Goal: Information Seeking & Learning: Learn about a topic

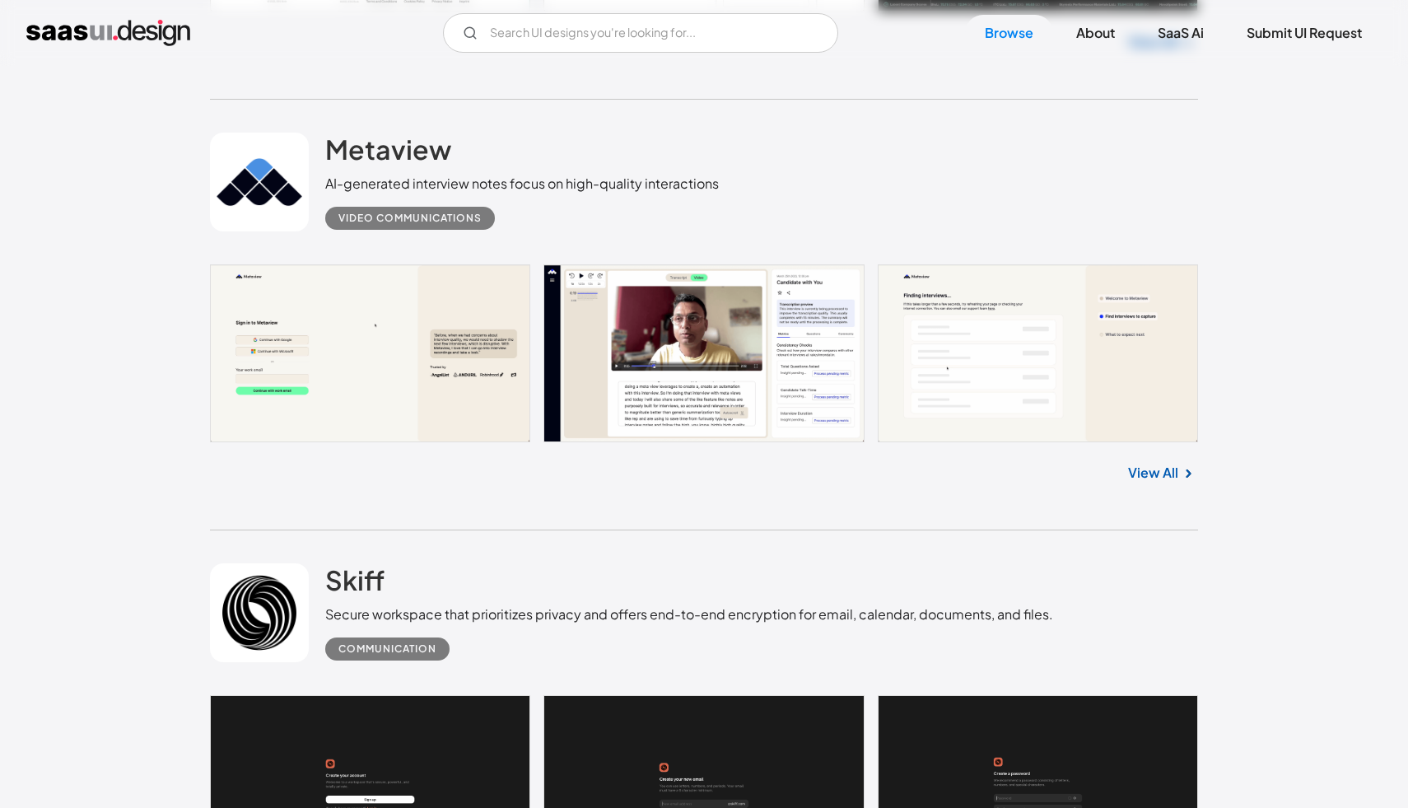
scroll to position [2603, 0]
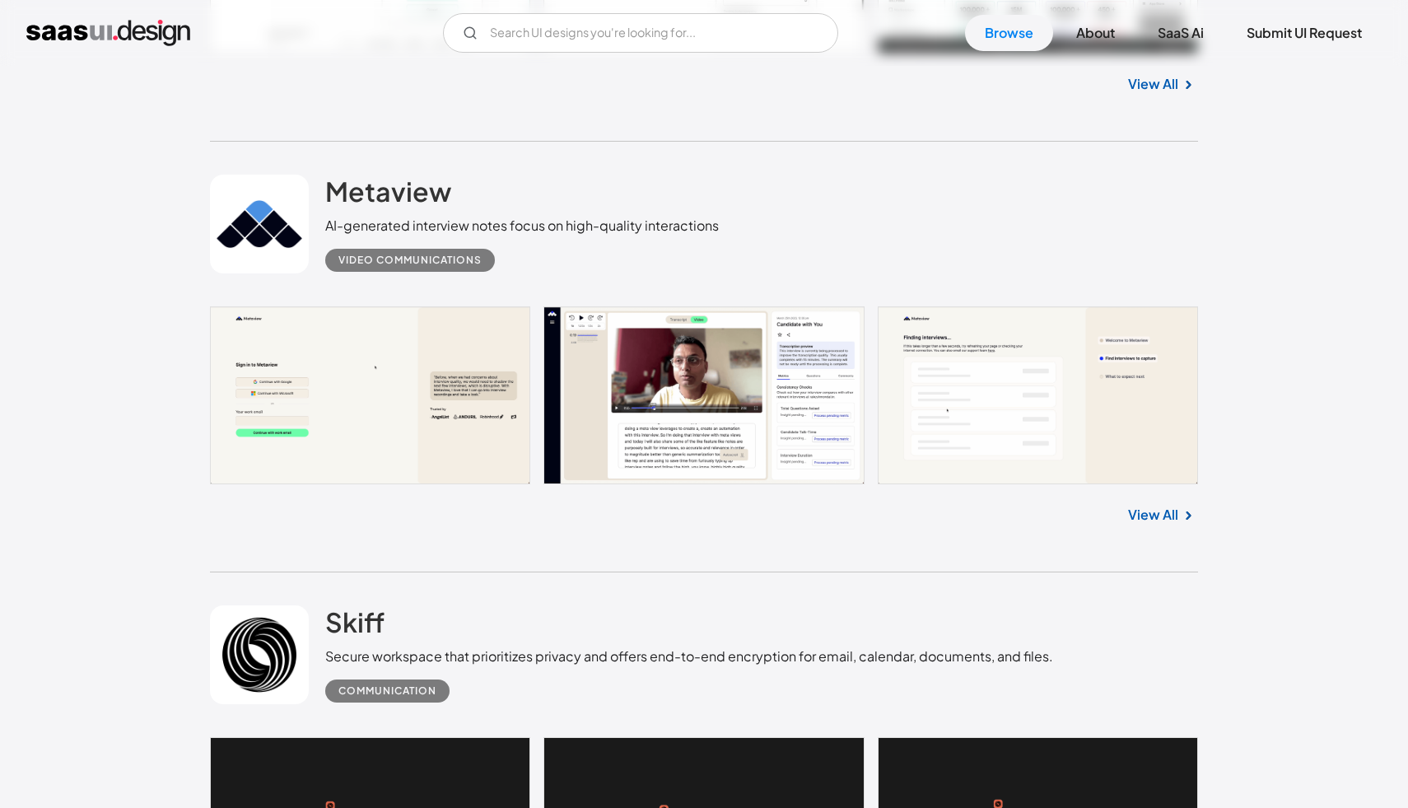
click at [395, 399] on link at bounding box center [704, 395] width 988 height 178
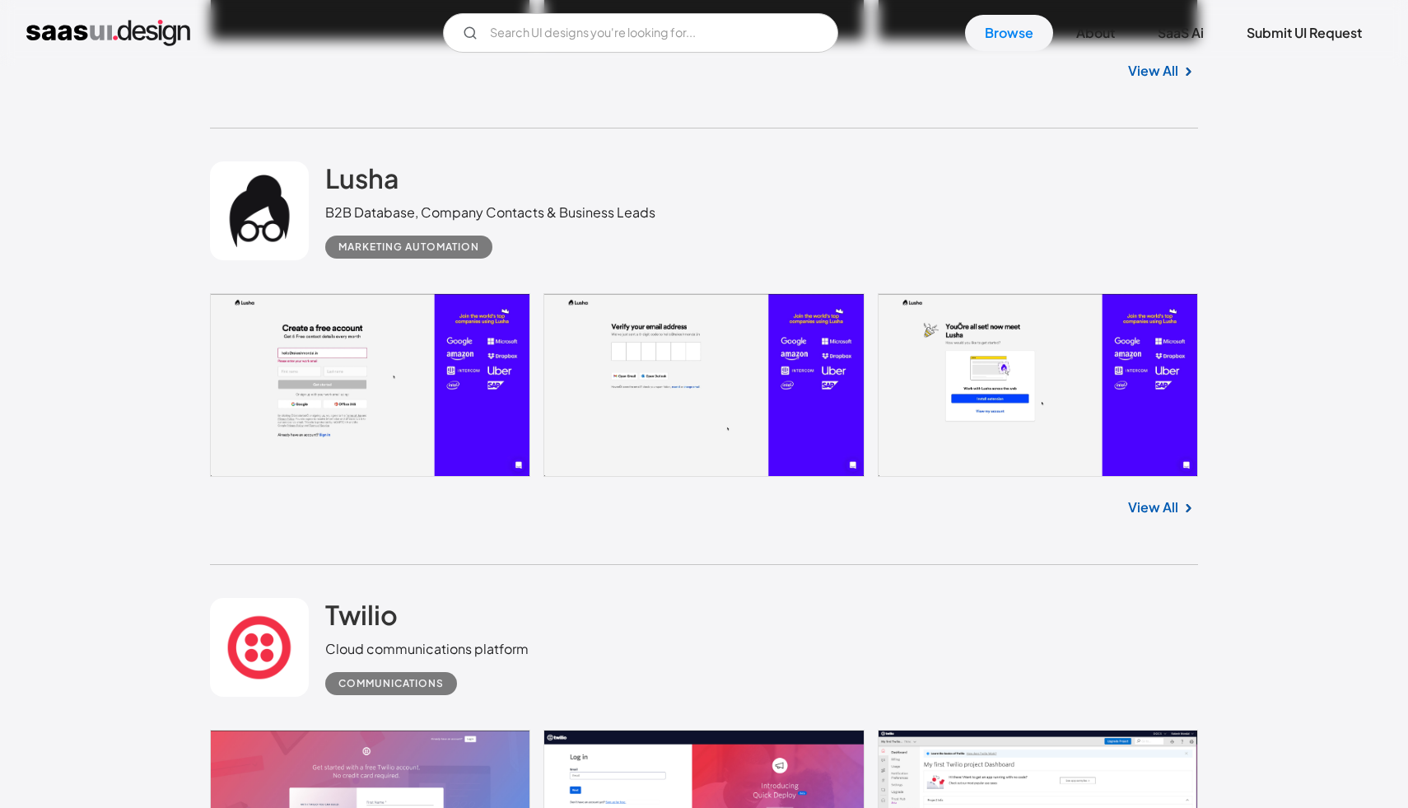
scroll to position [3576, 0]
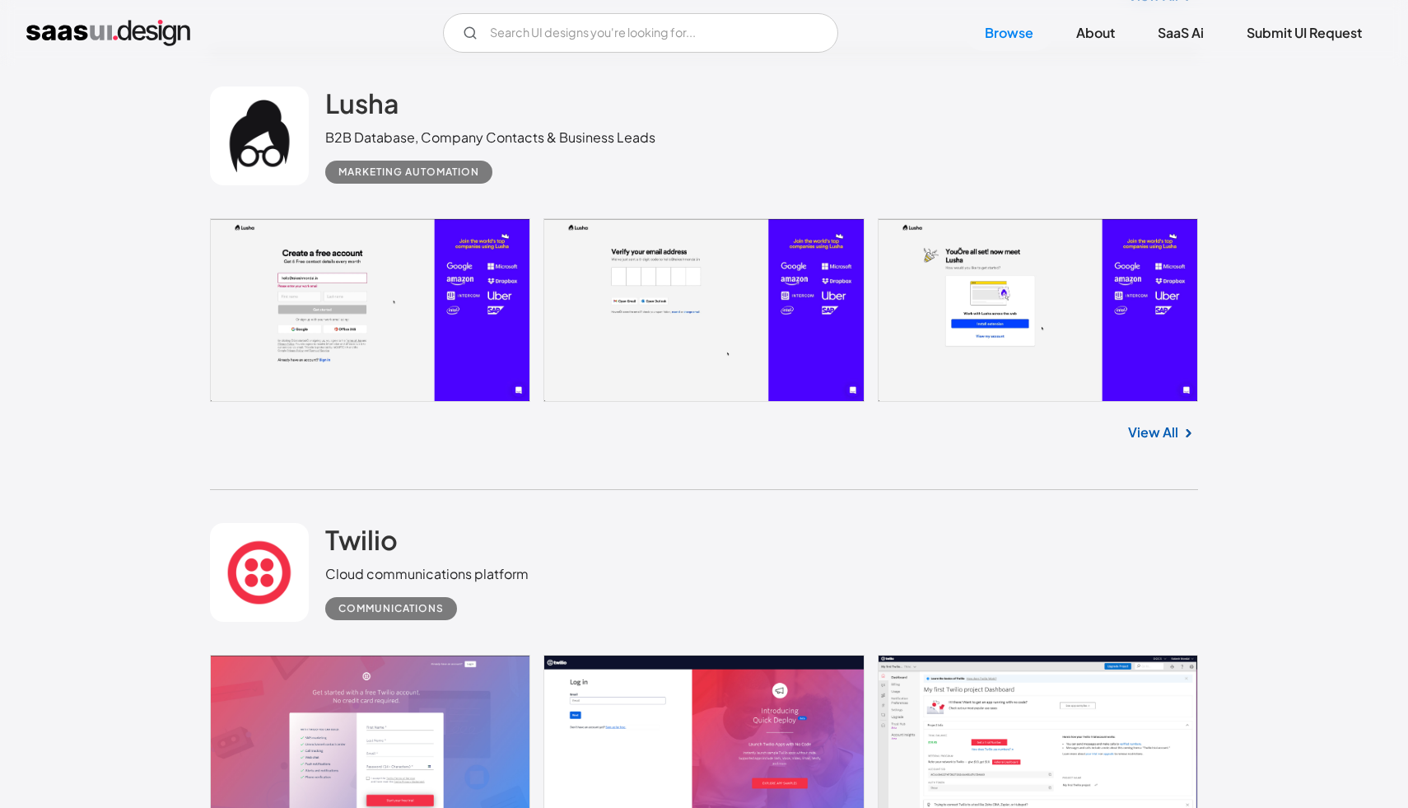
click at [631, 251] on link at bounding box center [704, 310] width 988 height 184
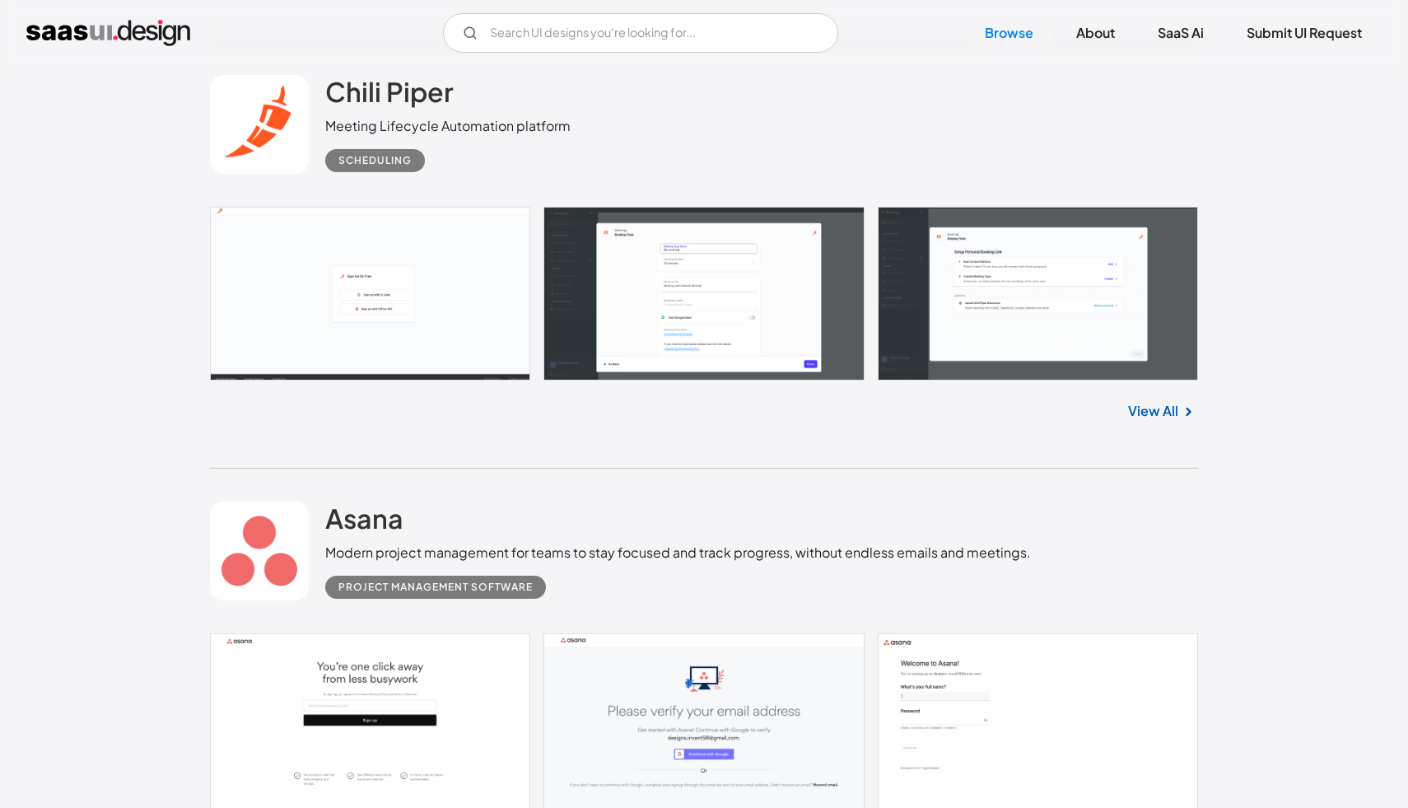
scroll to position [10507, 0]
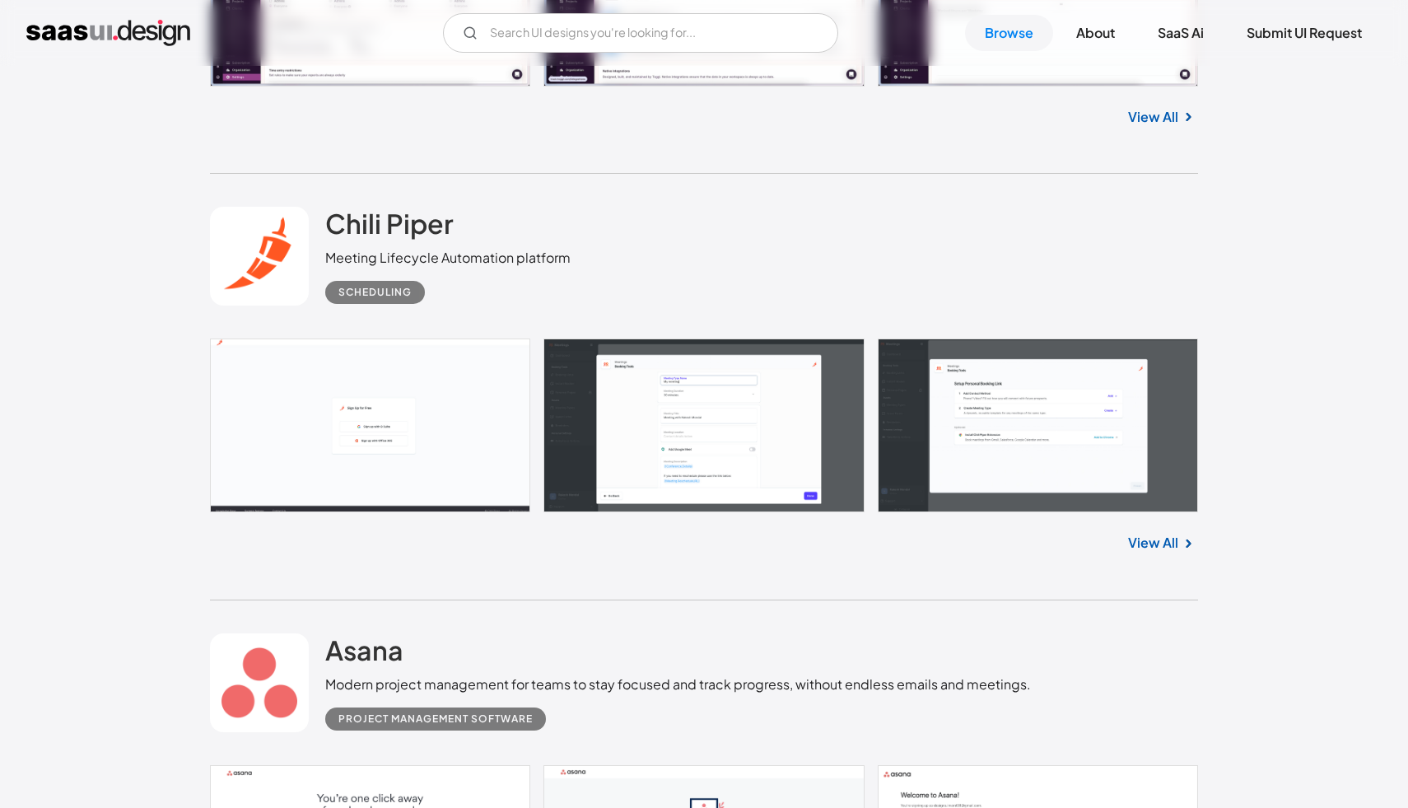
click at [519, 452] on link at bounding box center [704, 426] width 988 height 174
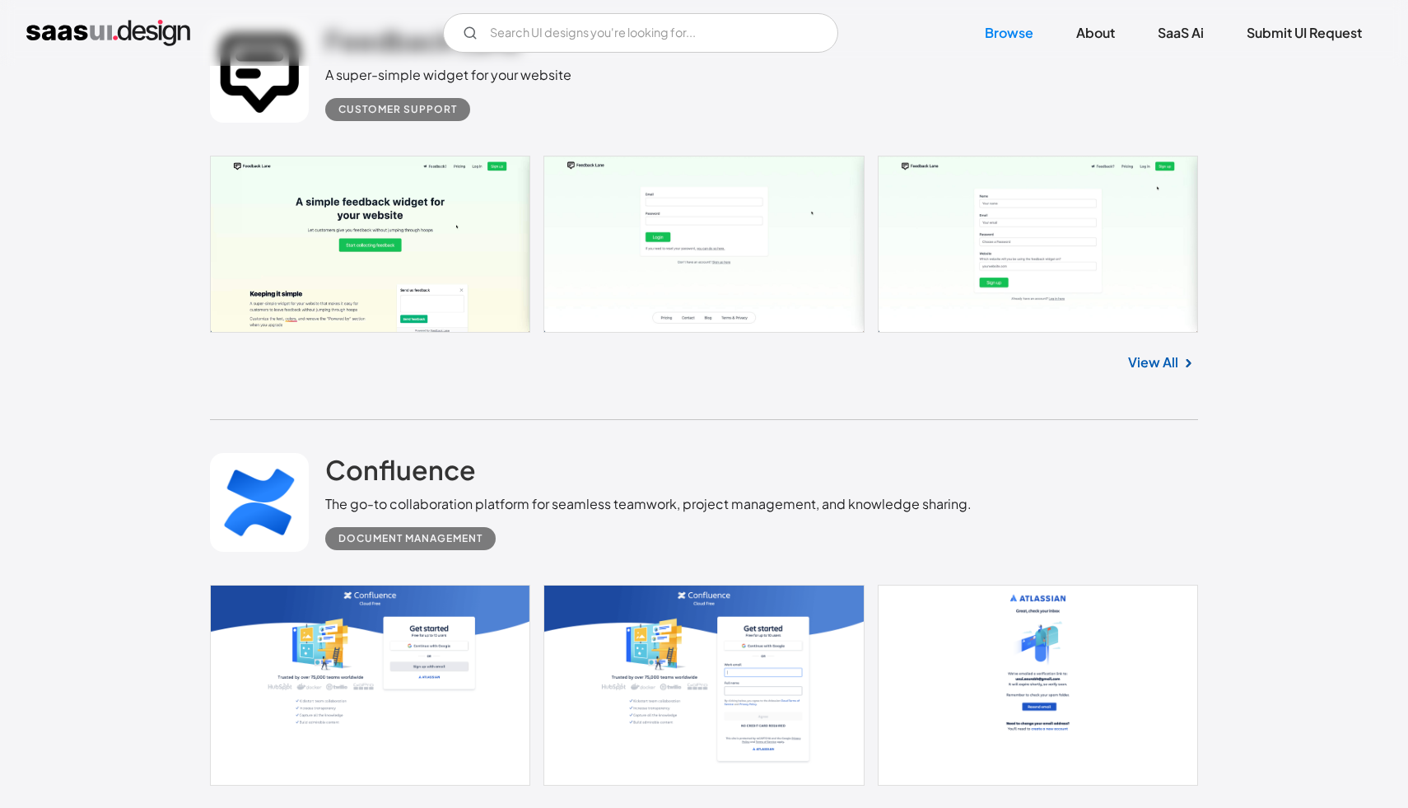
scroll to position [18883, 0]
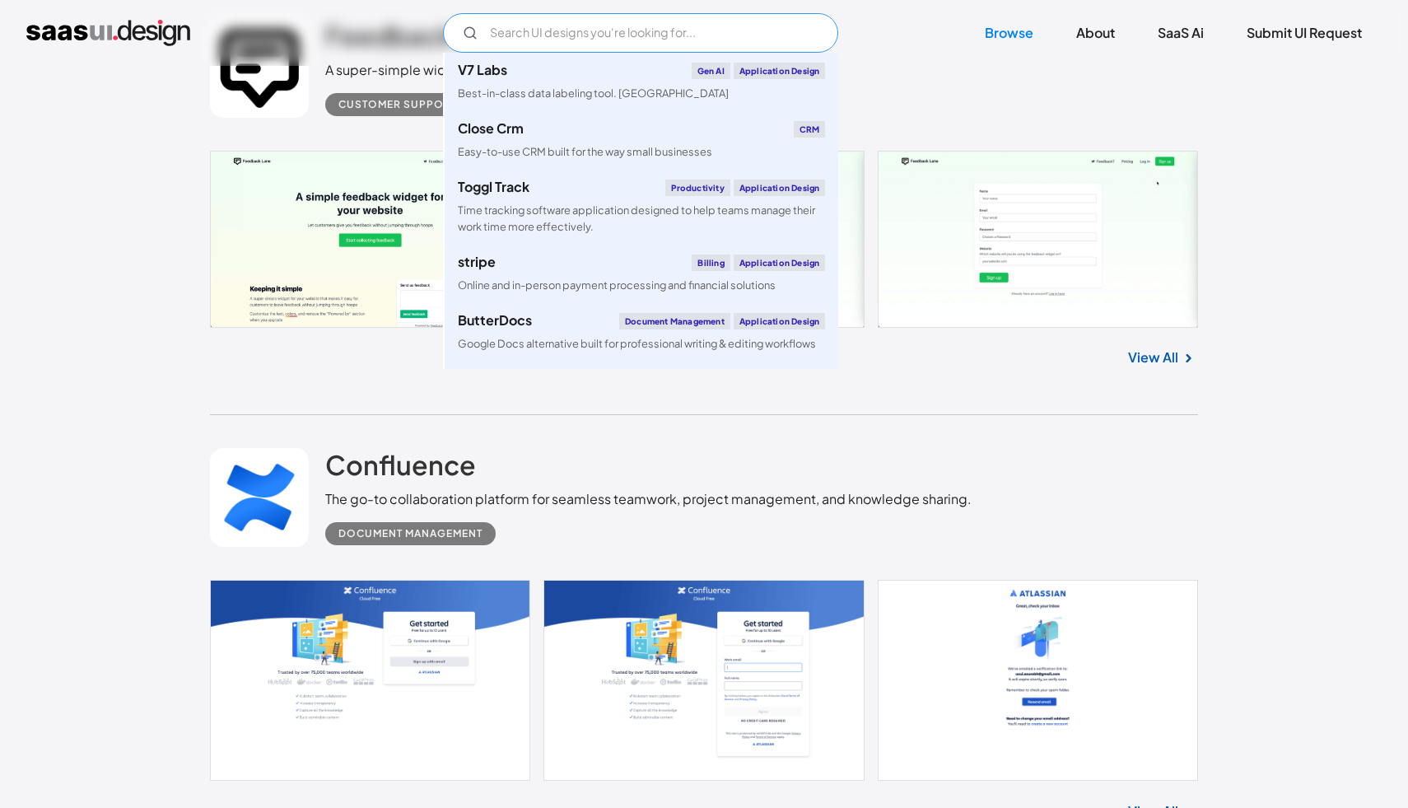
click at [721, 30] on input "Email Form" at bounding box center [640, 33] width 395 height 40
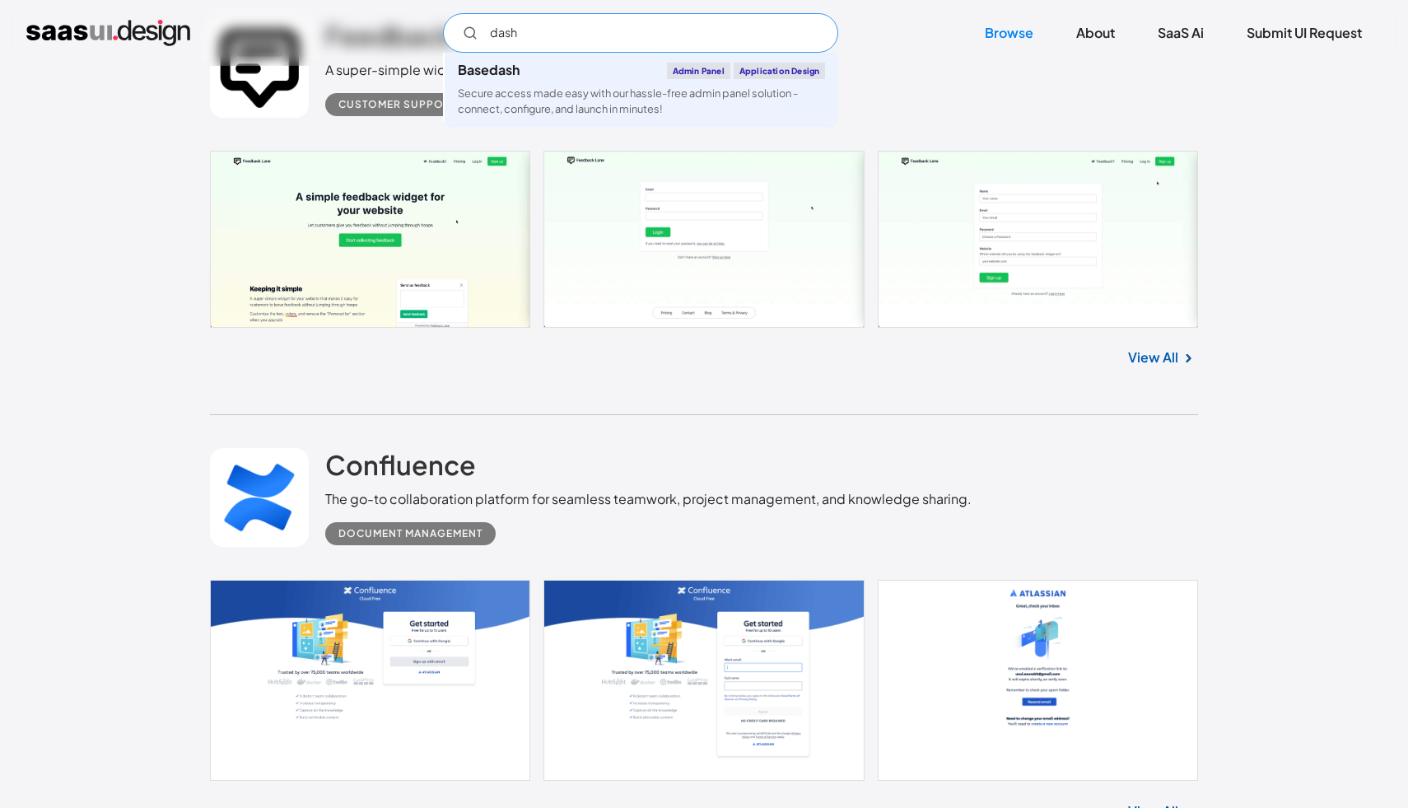
type input "dash"
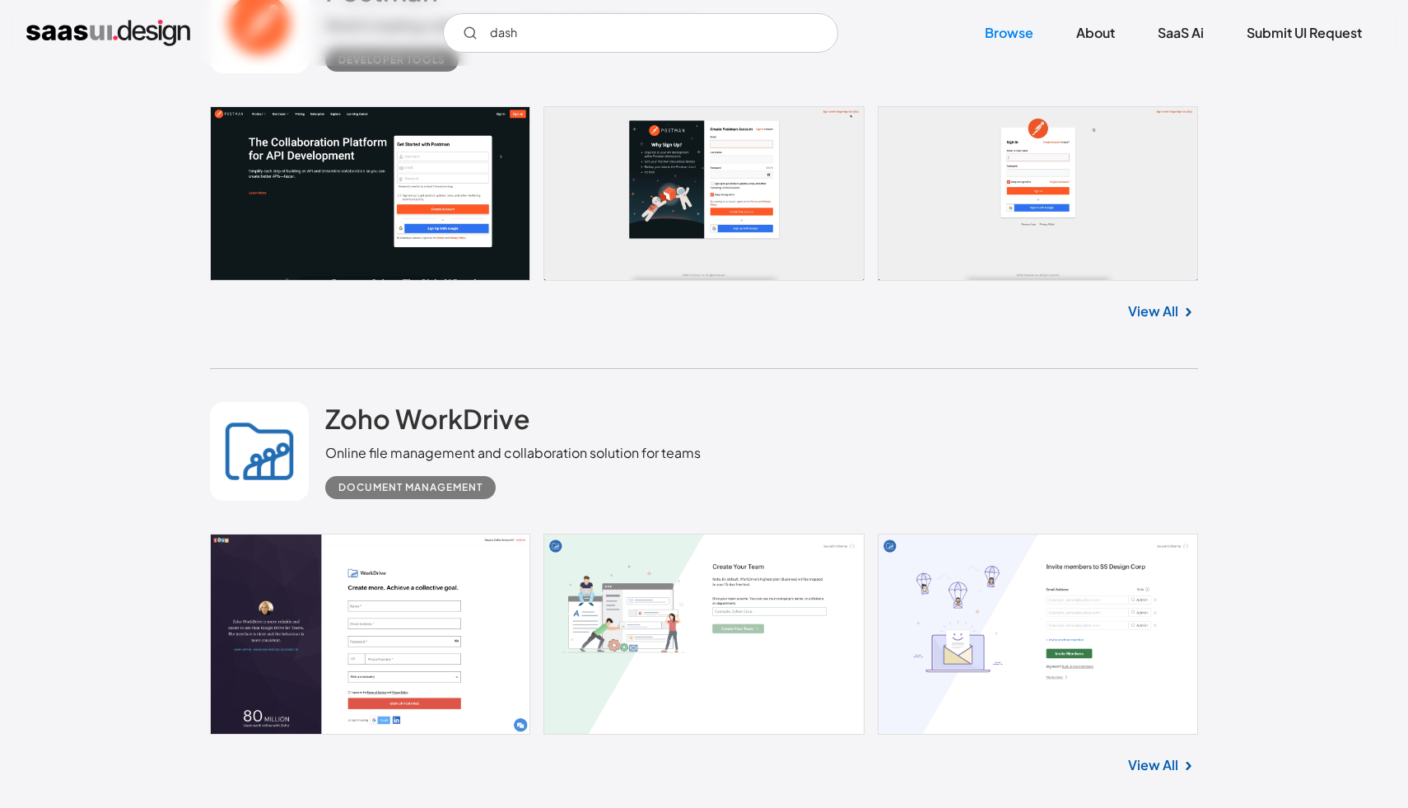
scroll to position [22292, 0]
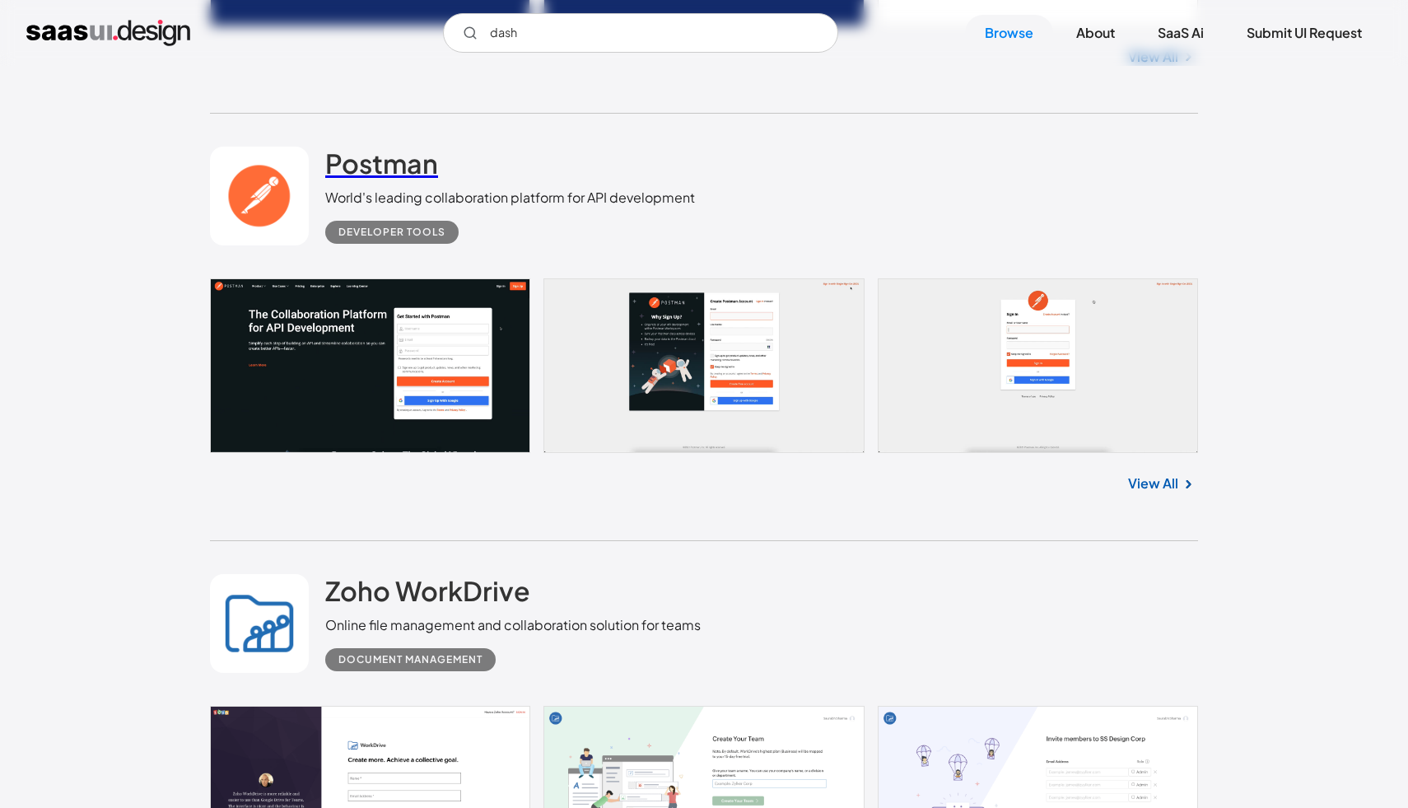
click at [420, 178] on h2 "Postman" at bounding box center [381, 163] width 113 height 33
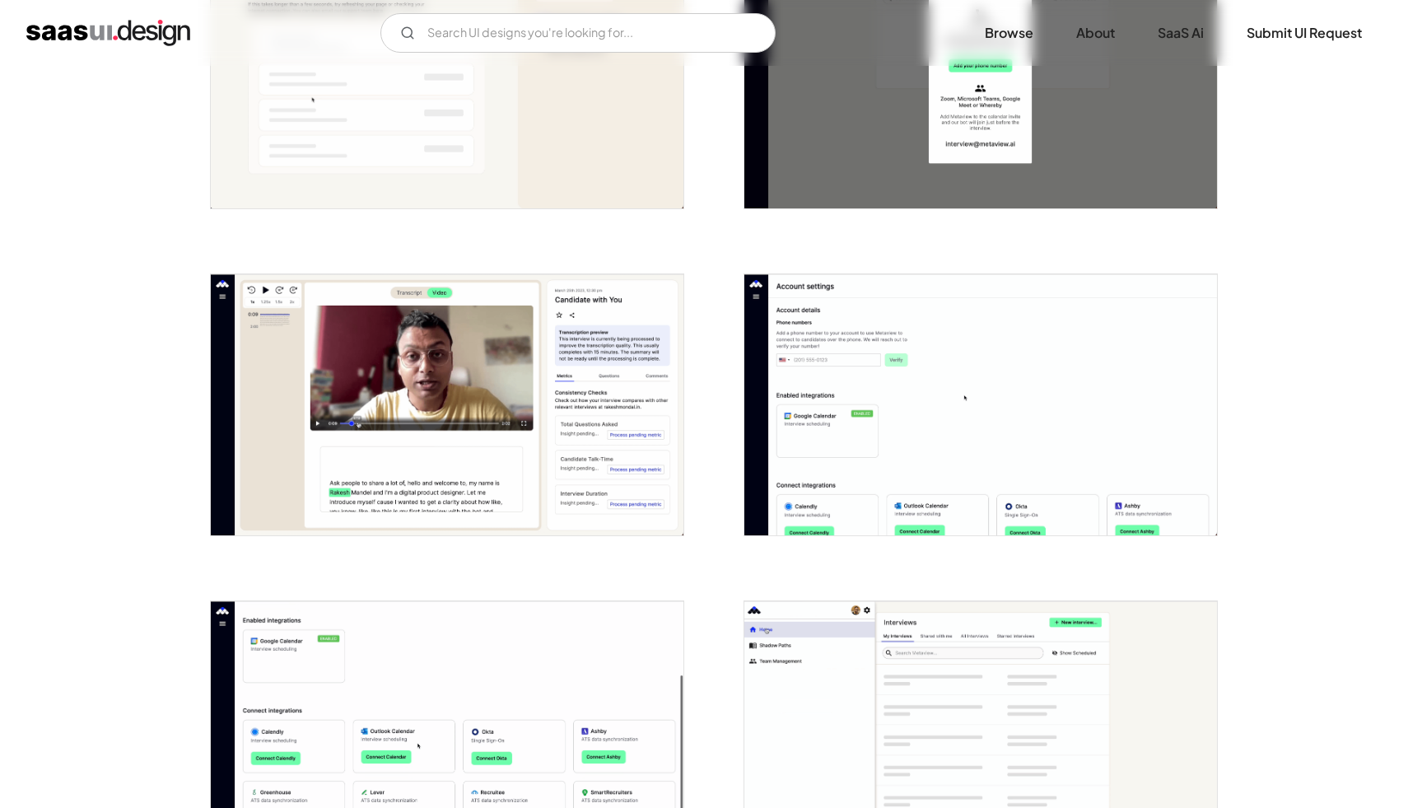
scroll to position [771, 0]
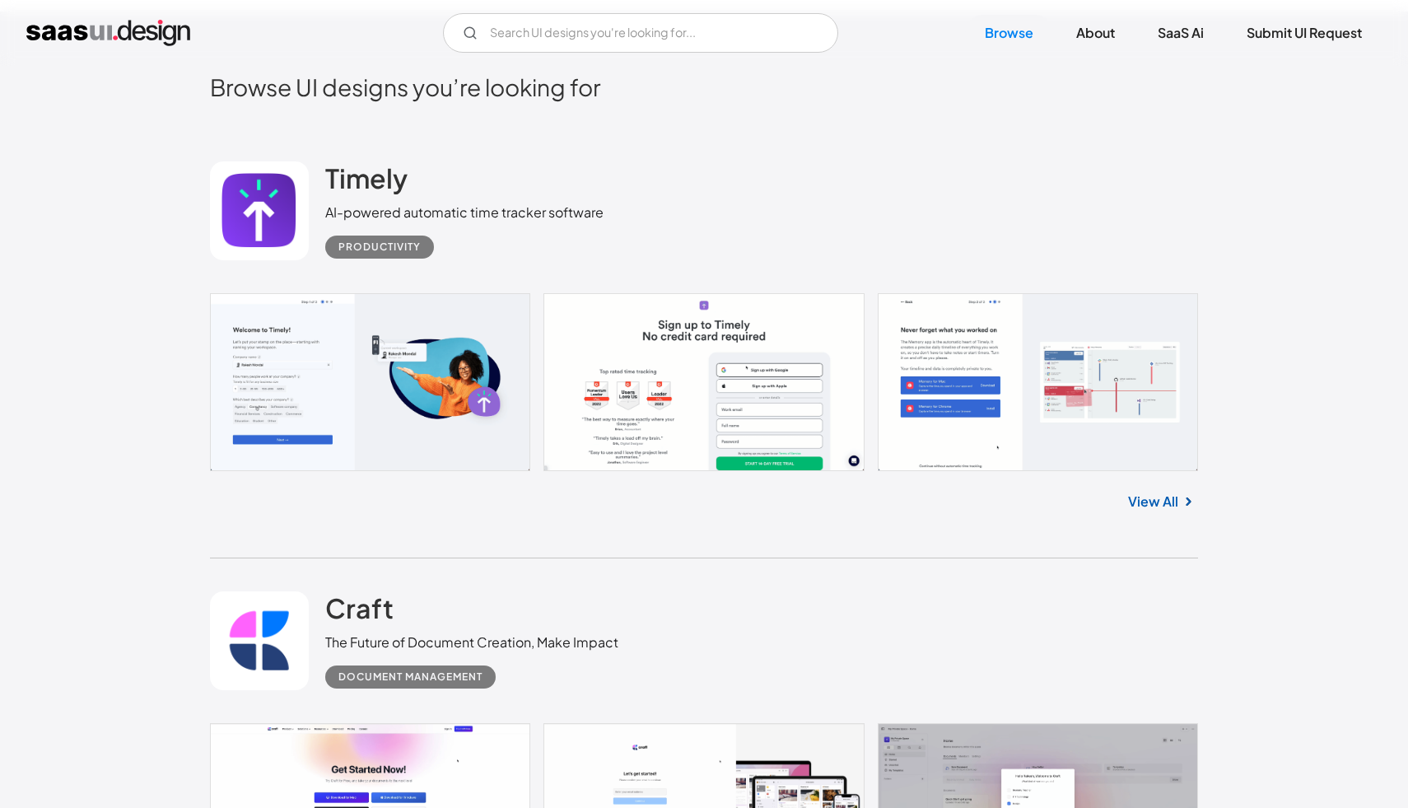
scroll to position [476, 0]
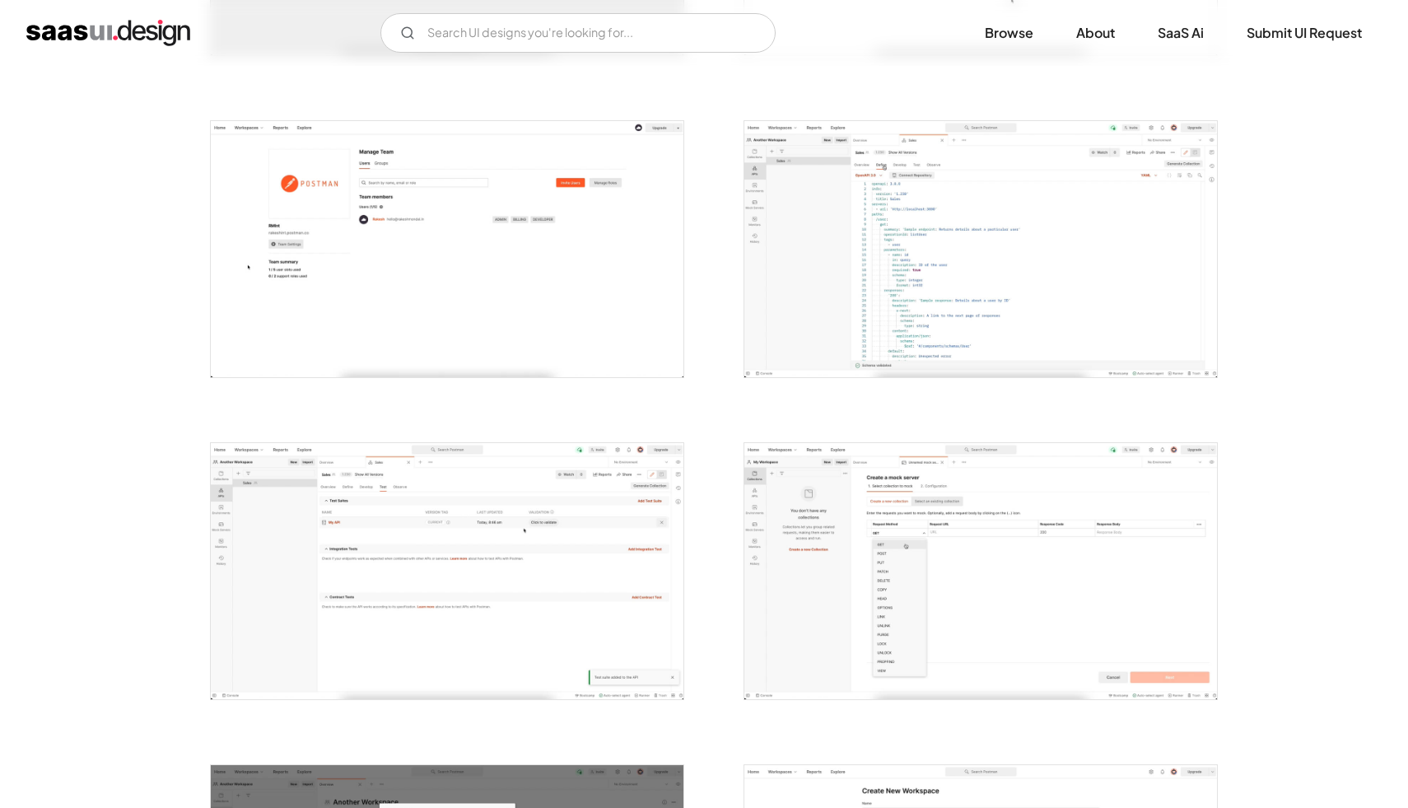
scroll to position [977, 0]
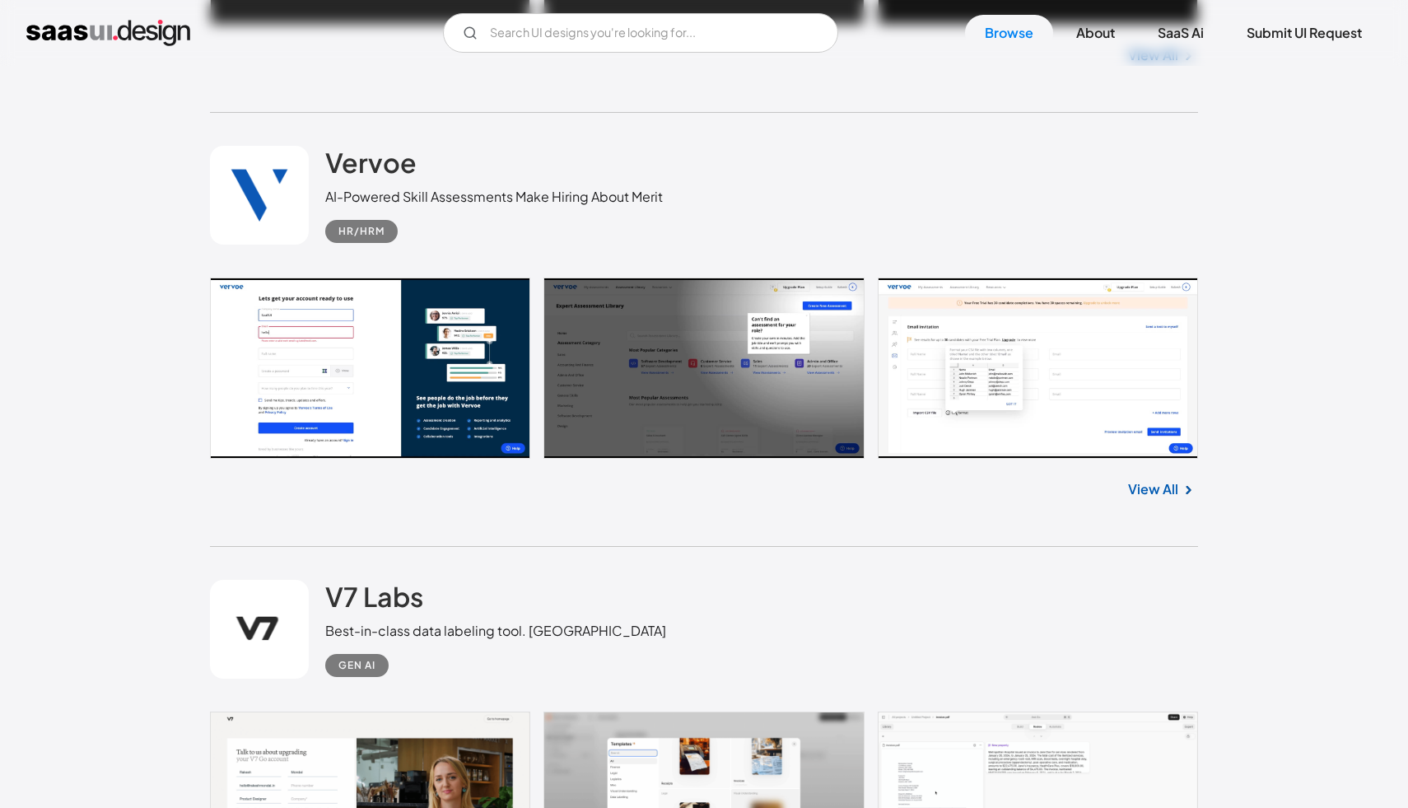
scroll to position [28064, 0]
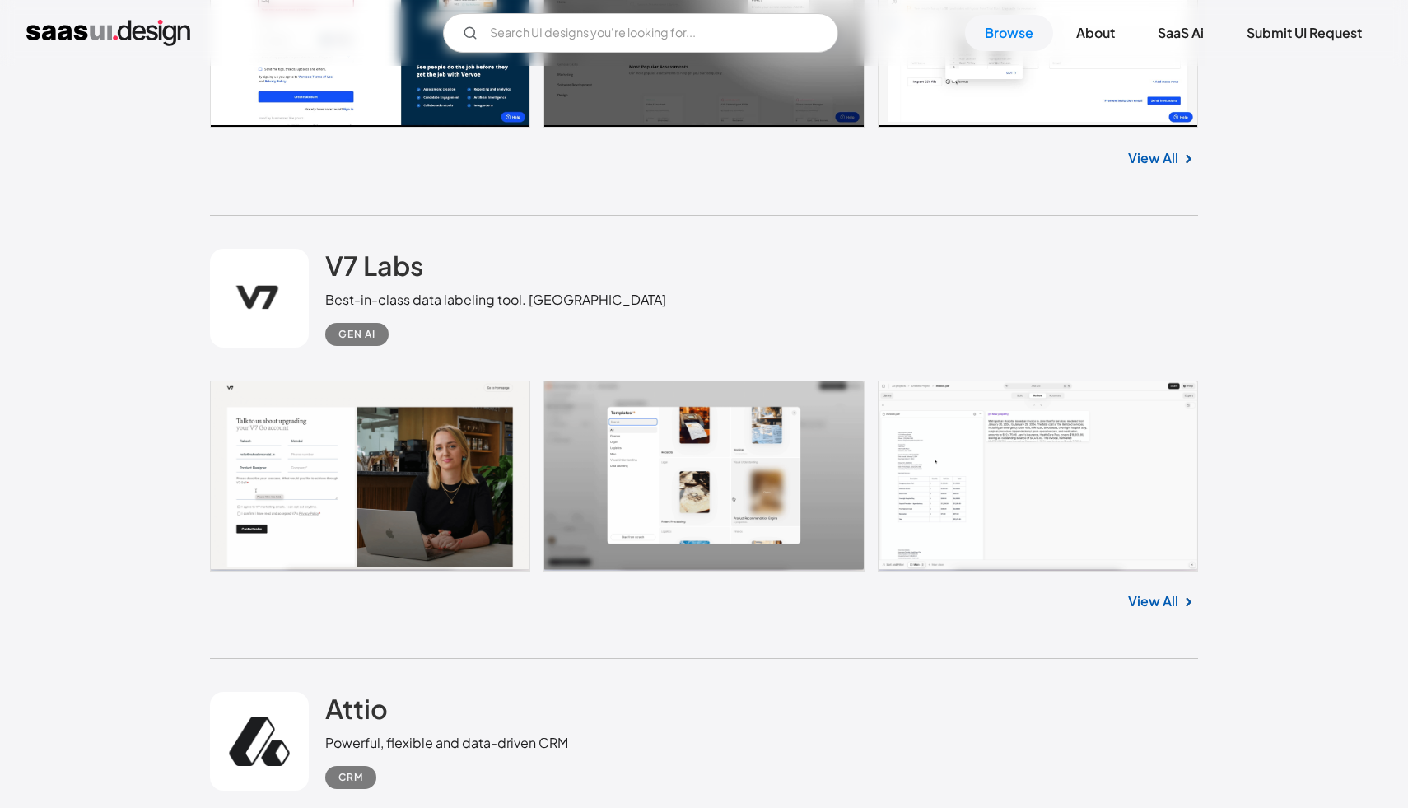
scroll to position [28127, 0]
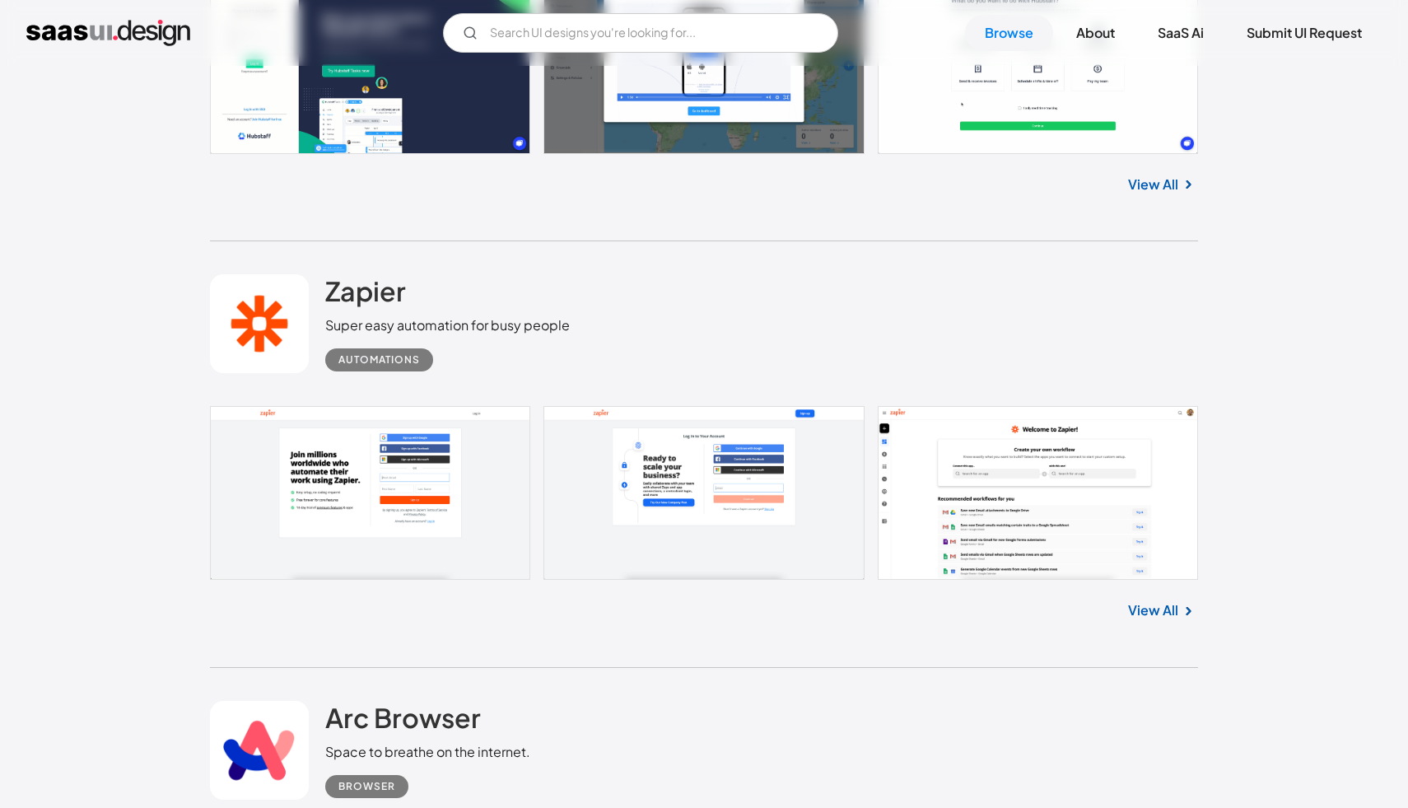
scroll to position [31782, 0]
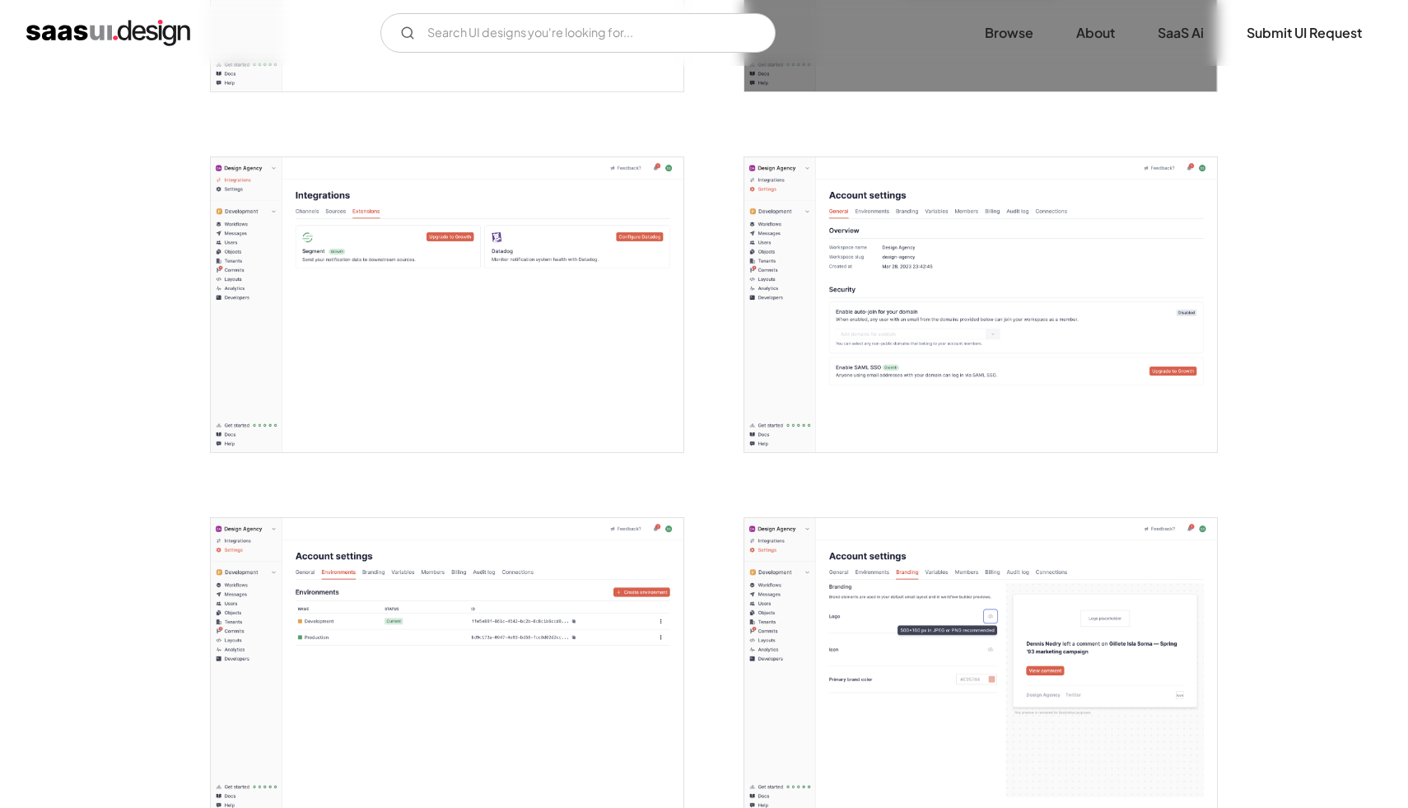
scroll to position [1862, 0]
